Goal: Information Seeking & Learning: Learn about a topic

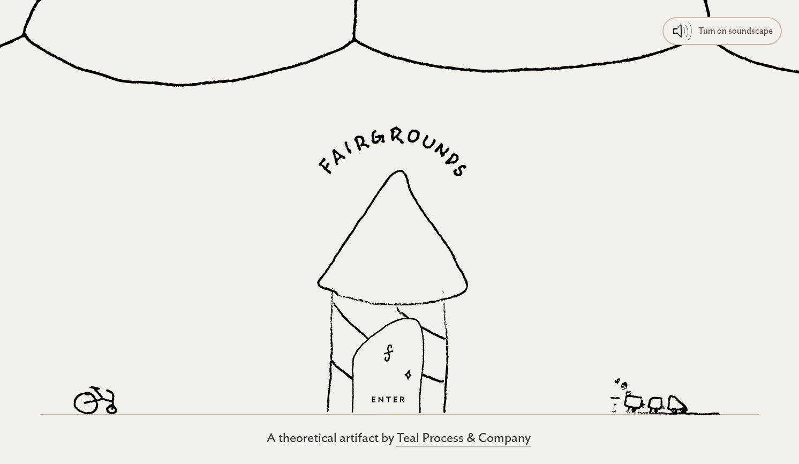
click at [256, 140] on div at bounding box center [399, 242] width 719 height 345
drag, startPoint x: 96, startPoint y: 395, endPoint x: 159, endPoint y: 395, distance: 62.1
click at [160, 395] on div at bounding box center [399, 242] width 719 height 345
click at [642, 403] on icon at bounding box center [665, 396] width 110 height 37
click at [445, 436] on link "Teal Process & Company" at bounding box center [463, 438] width 139 height 17
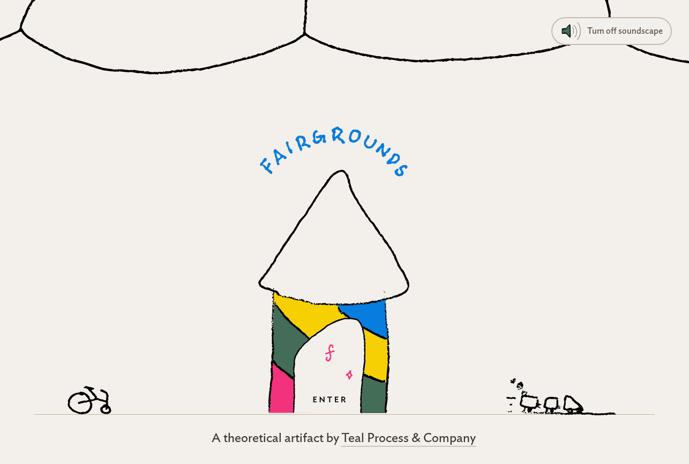
click at [306, 306] on icon at bounding box center [330, 337] width 115 height 93
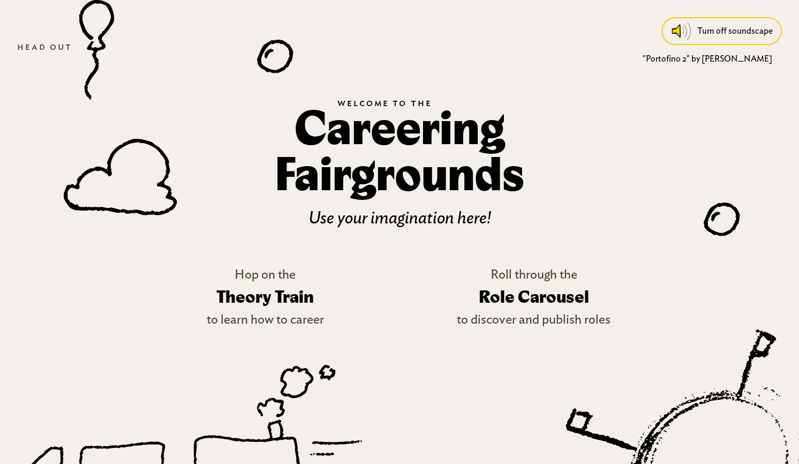
click at [720, 28] on div "Turn off soundscape" at bounding box center [735, 30] width 76 height 19
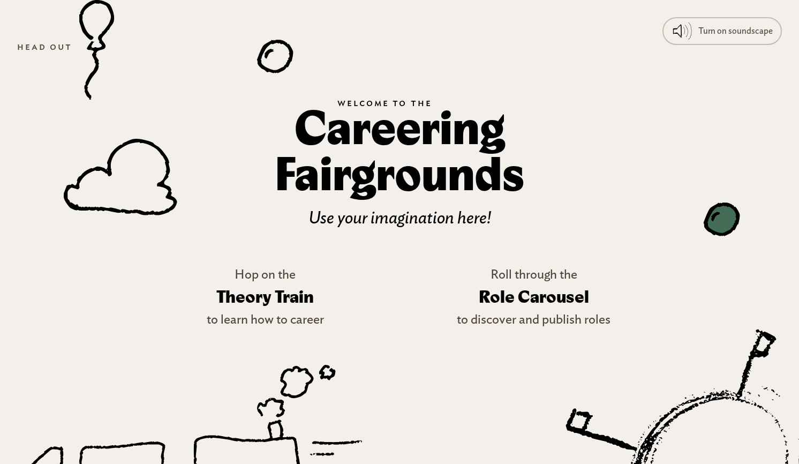
click at [721, 223] on icon at bounding box center [721, 218] width 36 height 33
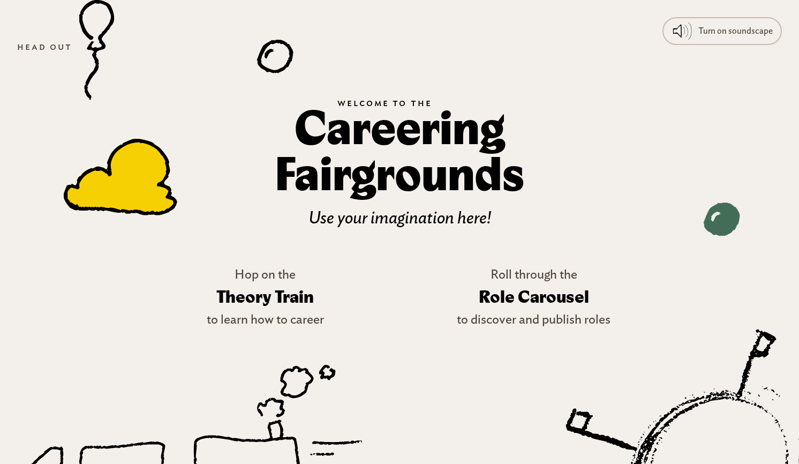
click at [149, 152] on icon at bounding box center [121, 176] width 114 height 77
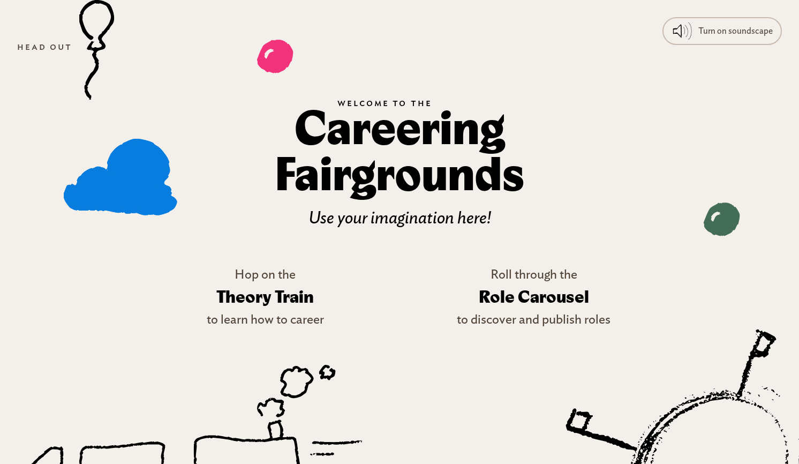
click at [272, 66] on icon at bounding box center [275, 56] width 36 height 33
click at [151, 190] on icon at bounding box center [121, 176] width 114 height 77
click at [269, 65] on icon at bounding box center [275, 56] width 36 height 33
click at [276, 304] on h3 "Theory Train" at bounding box center [265, 297] width 117 height 31
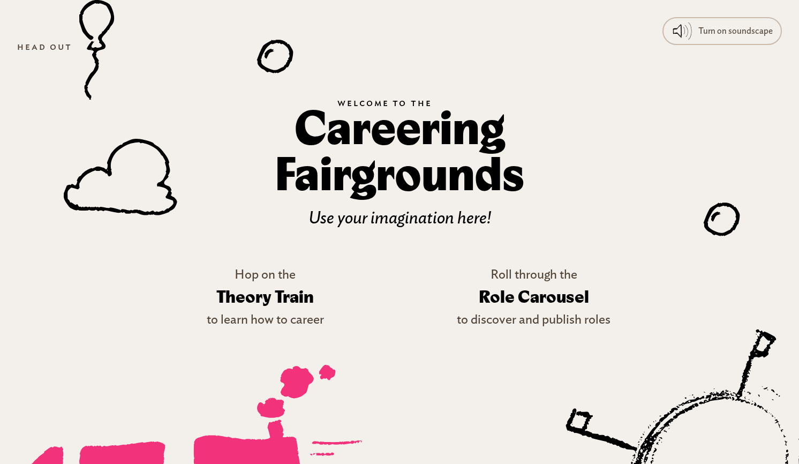
click at [256, 434] on icon at bounding box center [187, 420] width 350 height 111
click at [691, 432] on icon at bounding box center [710, 463] width 385 height 376
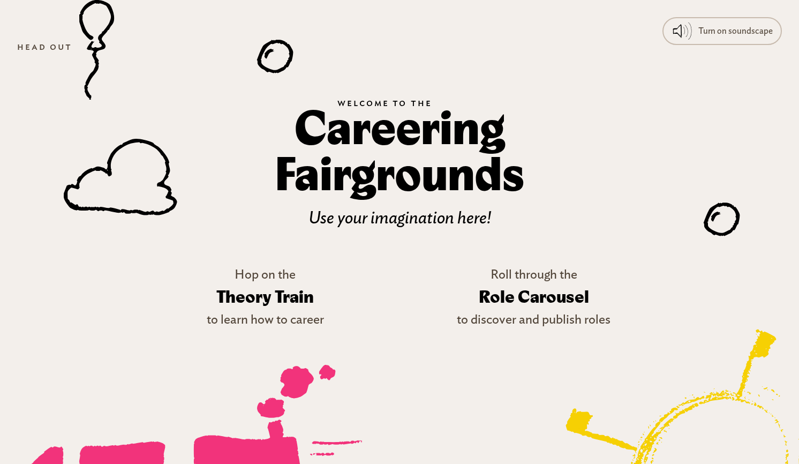
click at [694, 425] on icon at bounding box center [710, 463] width 375 height 367
click at [722, 207] on icon at bounding box center [721, 218] width 36 height 33
click at [266, 57] on icon at bounding box center [270, 54] width 10 height 10
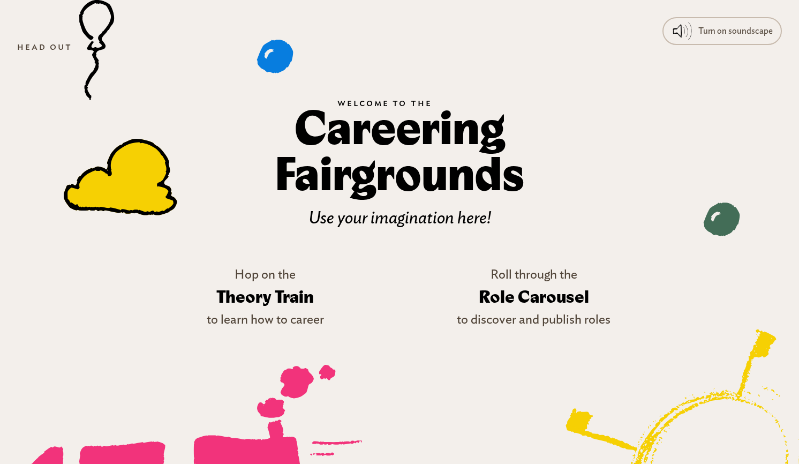
click at [117, 150] on icon at bounding box center [121, 176] width 114 height 77
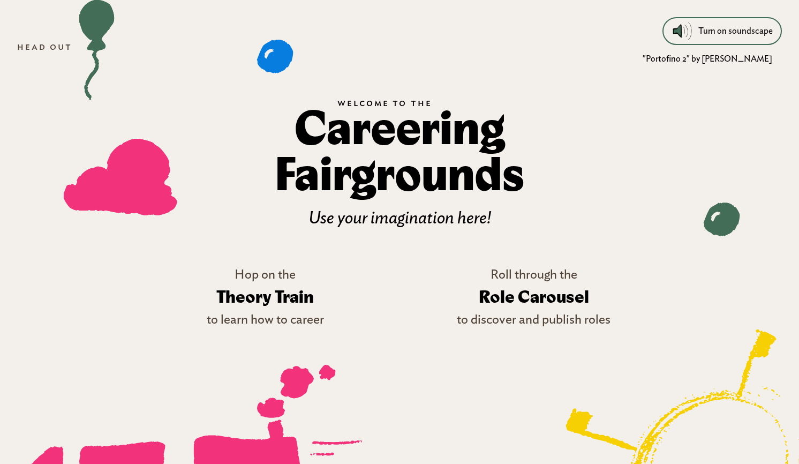
click at [736, 27] on div "Turn on soundscape" at bounding box center [735, 30] width 74 height 19
click at [736, 27] on div "Turn off soundscape" at bounding box center [735, 30] width 76 height 19
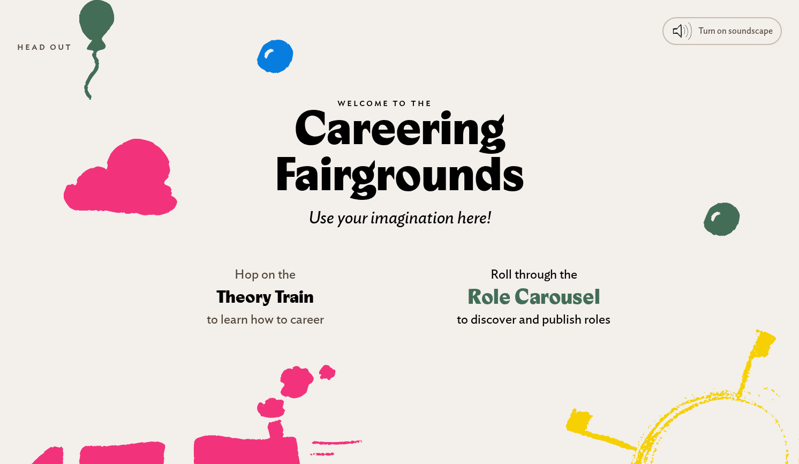
click at [543, 305] on h3 "Role Carousel" at bounding box center [534, 297] width 132 height 31
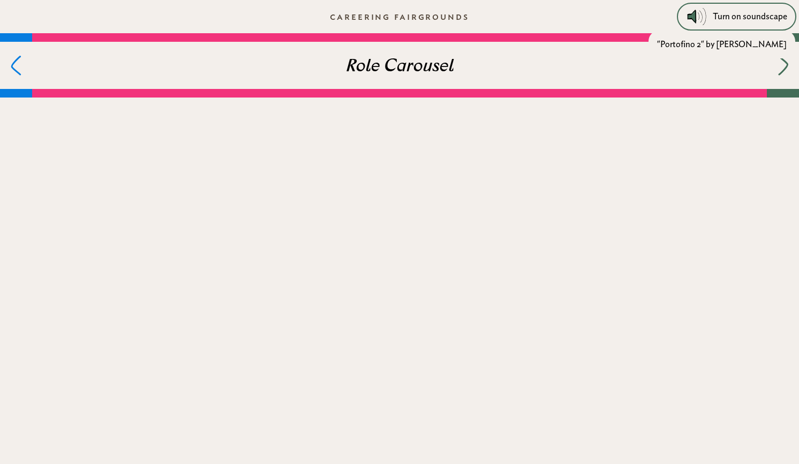
click at [769, 12] on div "Turn on soundscape" at bounding box center [750, 16] width 74 height 19
click at [769, 12] on div "Turn off soundscape" at bounding box center [750, 16] width 76 height 19
click at [421, 62] on h3 "Role Carousel" at bounding box center [399, 68] width 108 height 26
click at [545, 210] on div "PUBLISH YOUR ROLES! We’ve created an html and css template that you can edit to…" at bounding box center [399, 423] width 799 height 652
click at [785, 73] on icon at bounding box center [786, 66] width 10 height 20
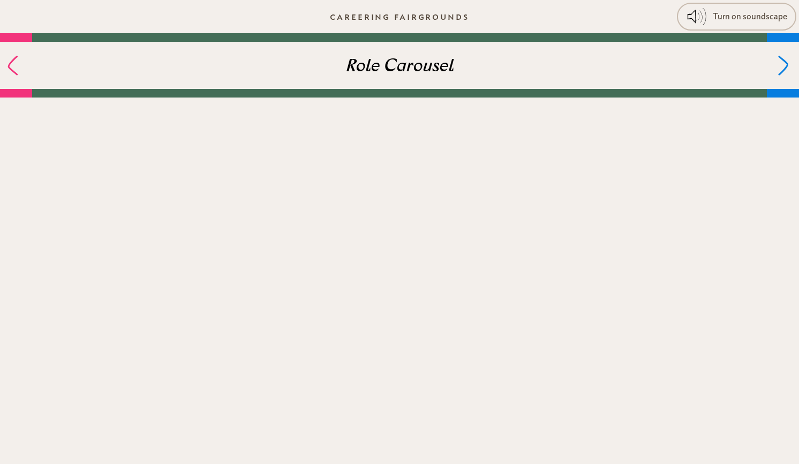
click at [10, 67] on icon at bounding box center [13, 65] width 8 height 18
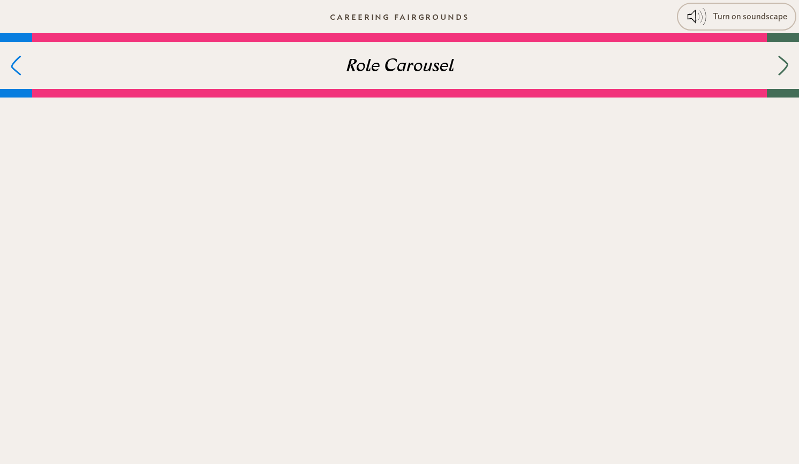
drag, startPoint x: 411, startPoint y: 280, endPoint x: 244, endPoint y: 142, distance: 216.2
click at [235, 145] on body "Turn on soundscape "Portofino 2" by Raymond Scott Careering Fairgrounds Role Ca…" at bounding box center [399, 236] width 799 height 464
click at [376, 18] on link "Careering Fairgrounds" at bounding box center [399, 16] width 156 height 25
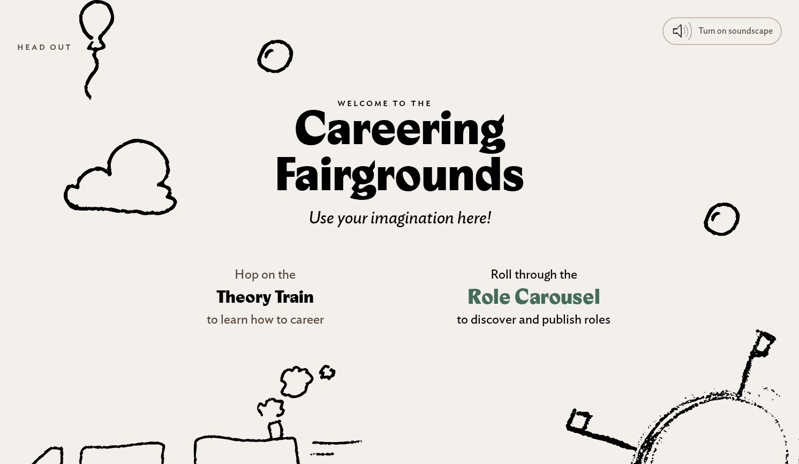
click at [505, 322] on p "to discover and publish roles" at bounding box center [534, 319] width 154 height 19
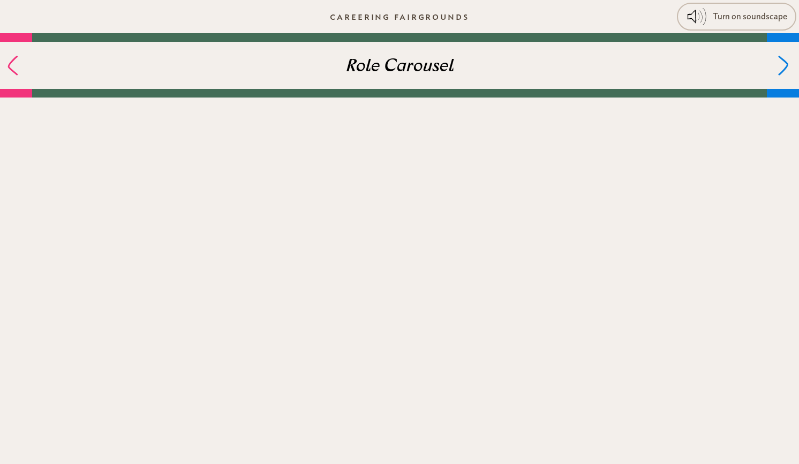
click at [29, 74] on div at bounding box center [16, 65] width 32 height 47
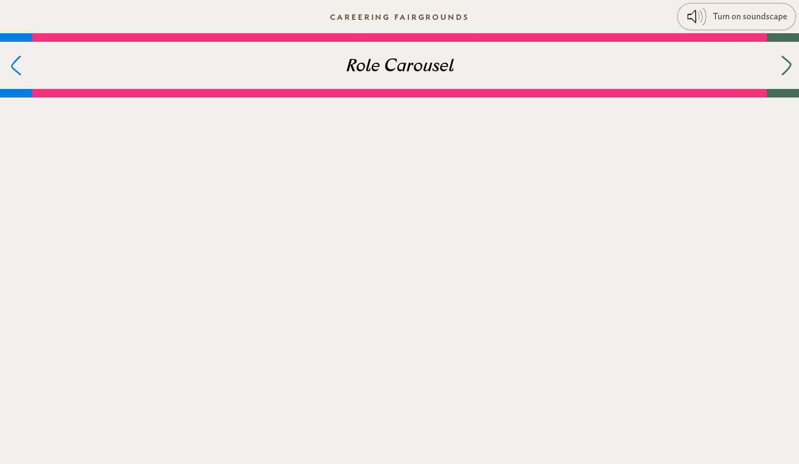
click at [780, 63] on div at bounding box center [783, 65] width 32 height 47
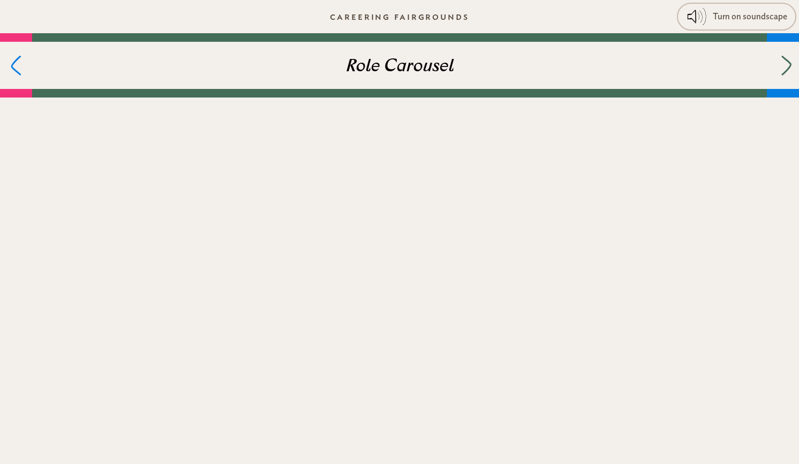
click at [780, 63] on div at bounding box center [783, 65] width 32 height 47
click at [780, 64] on div at bounding box center [783, 65] width 32 height 47
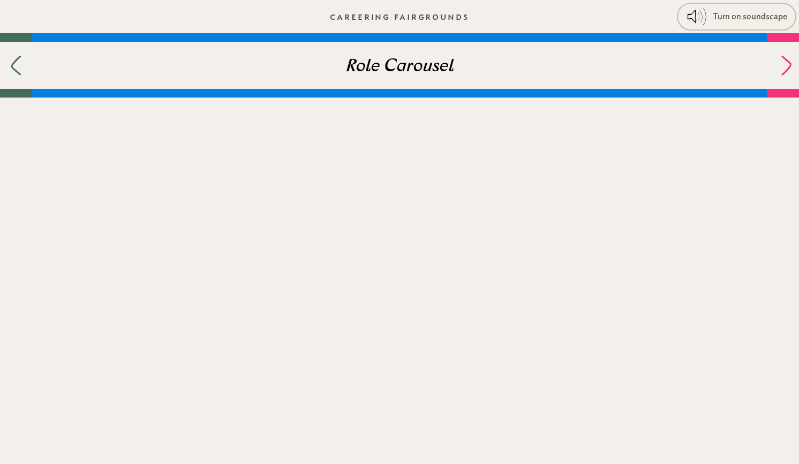
click at [780, 64] on div at bounding box center [783, 65] width 32 height 47
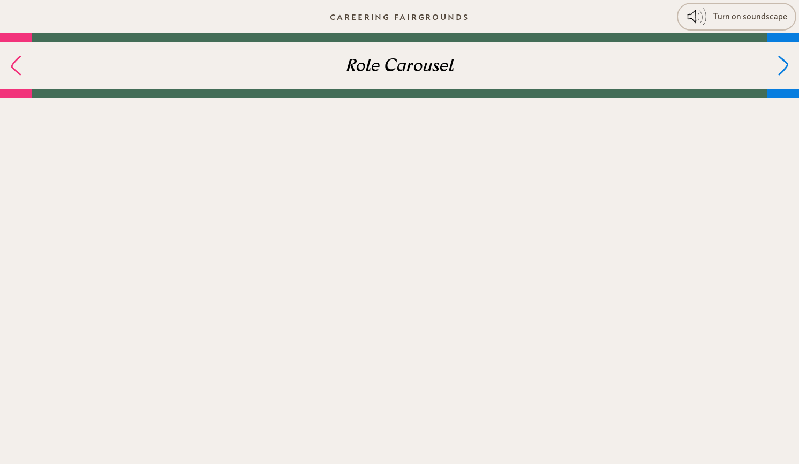
click at [418, 57] on h3 "Role Carousel" at bounding box center [399, 68] width 108 height 26
click at [418, 61] on h3 "Role Carousel" at bounding box center [399, 68] width 108 height 26
click at [418, 14] on link "Careering Fairgrounds" at bounding box center [399, 16] width 156 height 25
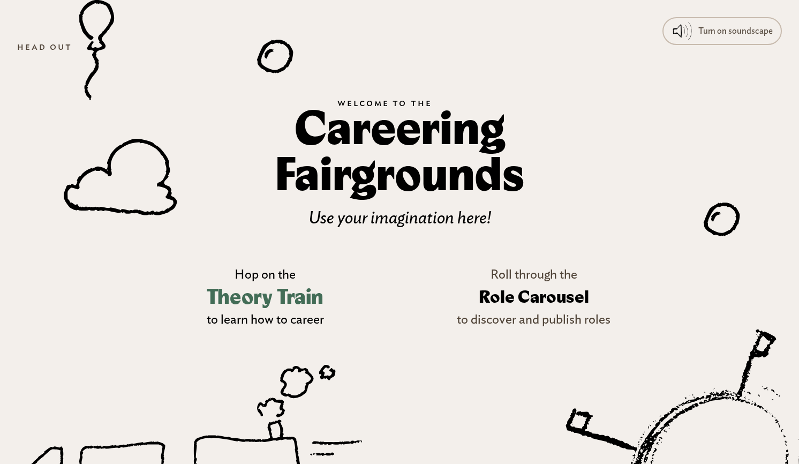
click at [270, 319] on p "to learn how to career" at bounding box center [265, 319] width 117 height 19
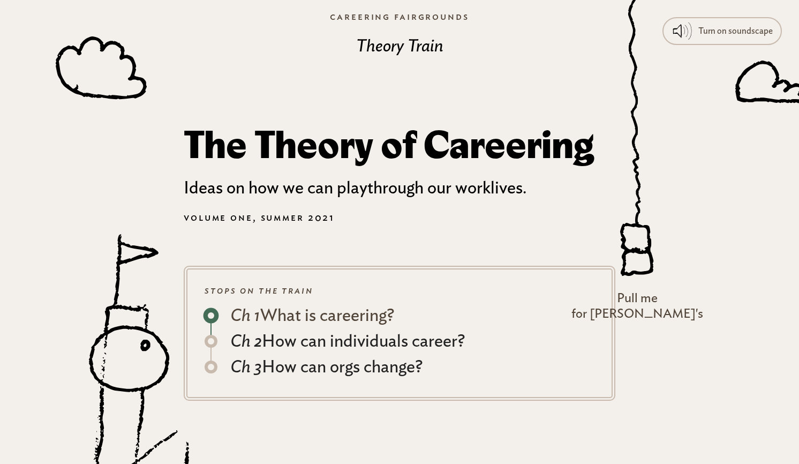
click at [307, 313] on div "Ch 1 What is careering?" at bounding box center [312, 316] width 164 height 26
click at [651, 260] on icon at bounding box center [637, 263] width 28 height 24
drag, startPoint x: 681, startPoint y: 260, endPoint x: 681, endPoint y: 227, distance: 32.7
click at [653, 227] on g at bounding box center [636, 247] width 33 height 53
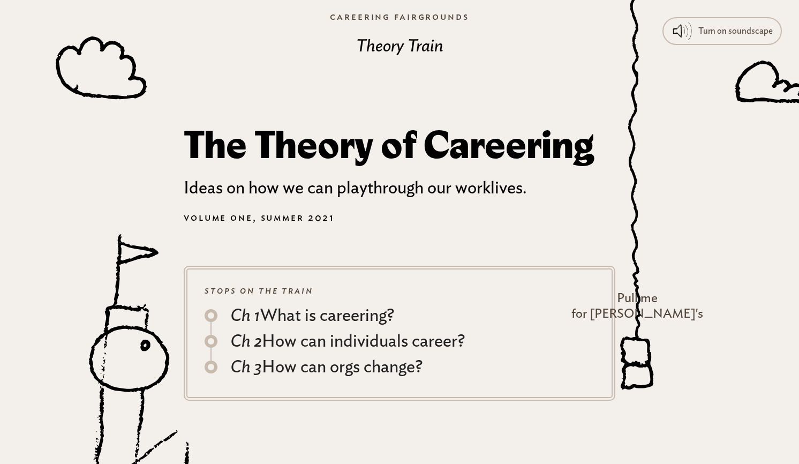
drag, startPoint x: 681, startPoint y: 227, endPoint x: 658, endPoint y: 384, distance: 158.6
click at [658, 382] on div at bounding box center [638, 132] width 132 height 527
drag, startPoint x: 674, startPoint y: 234, endPoint x: 649, endPoint y: 409, distance: 177.6
click at [649, 409] on body "Turn on soundscape "Portofino 2" by Raymond Scott Ch 1 – What is careering? Ch …" at bounding box center [399, 236] width 799 height 464
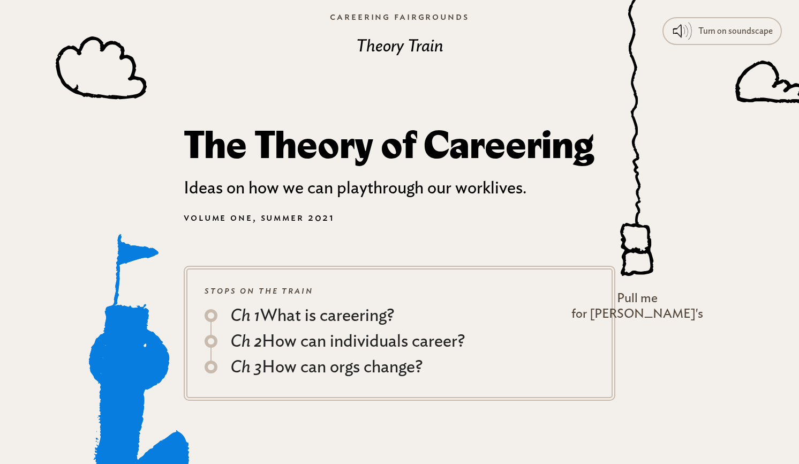
click at [124, 364] on icon at bounding box center [135, 379] width 108 height 290
click at [109, 73] on icon at bounding box center [101, 67] width 91 height 63
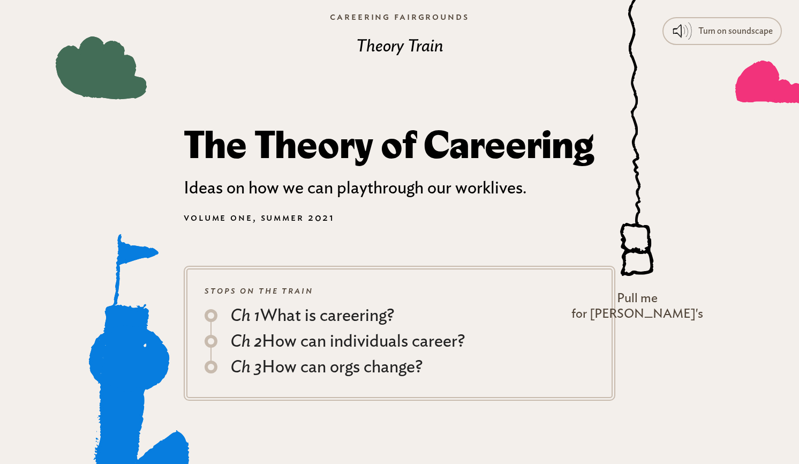
click at [770, 87] on icon at bounding box center [775, 82] width 80 height 43
click at [318, 308] on div "Ch 1 What is careering?" at bounding box center [312, 316] width 164 height 26
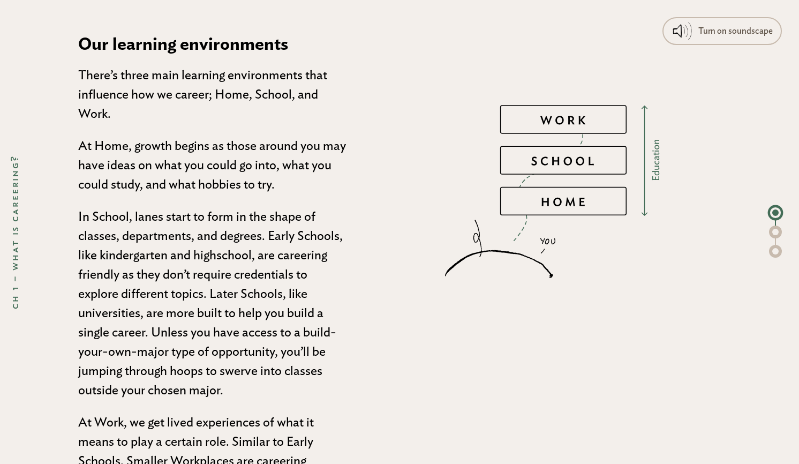
click at [560, 205] on 947 at bounding box center [564, 201] width 126 height 28
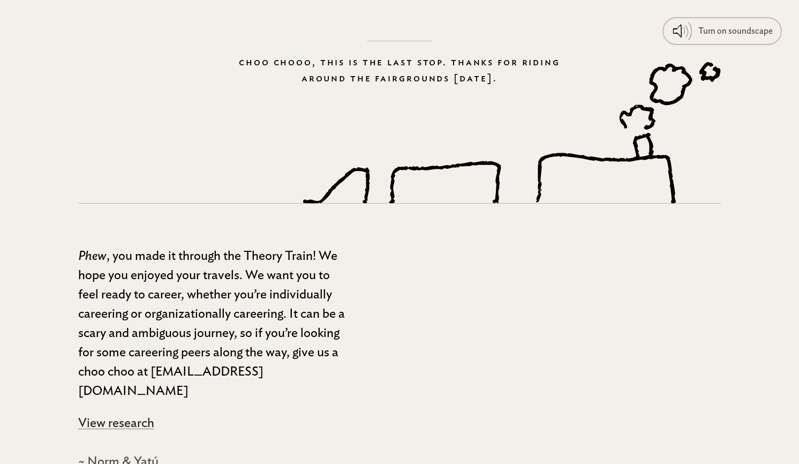
click at [470, 169] on icon at bounding box center [512, 132] width 418 height 141
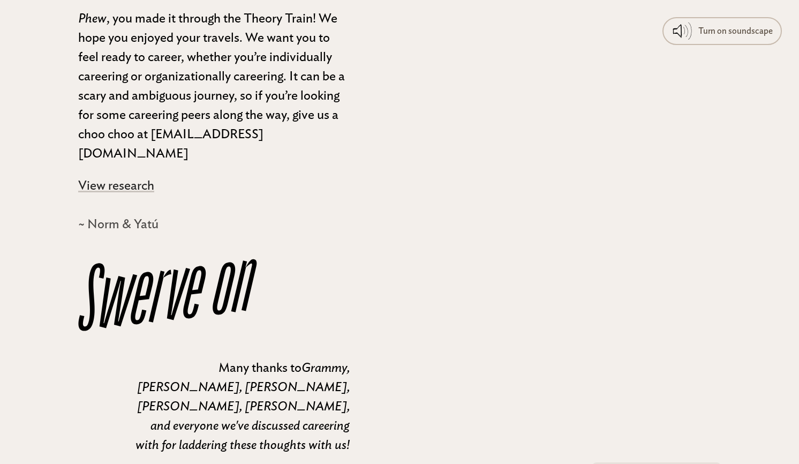
scroll to position [9728, 0]
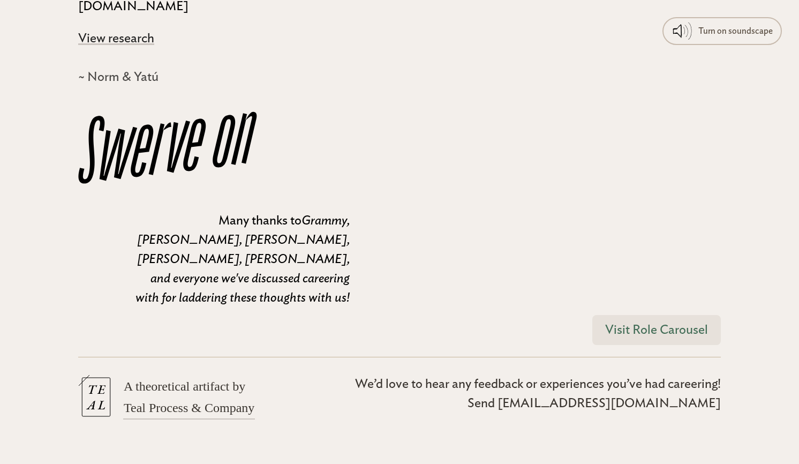
click at [678, 315] on link "Visit Role Carousel" at bounding box center [656, 330] width 129 height 30
